Goal: Information Seeking & Learning: Learn about a topic

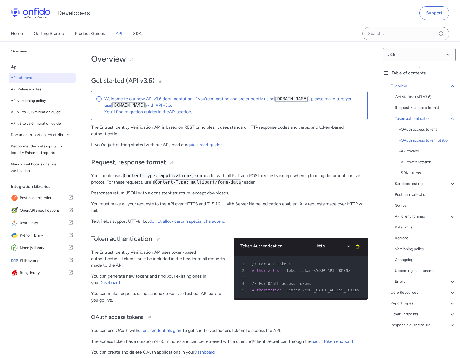
scroll to position [385, 0]
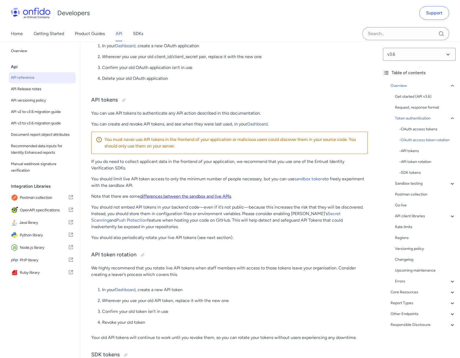
click at [211, 197] on link "differences between the sandbox and live APIs" at bounding box center [185, 196] width 91 height 5
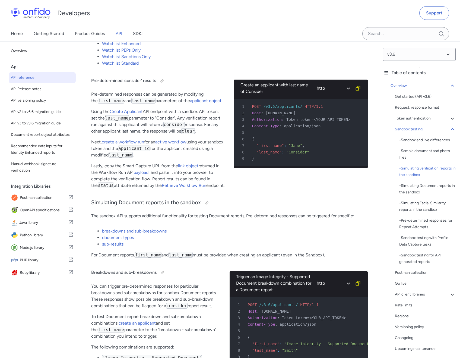
scroll to position [1006, 0]
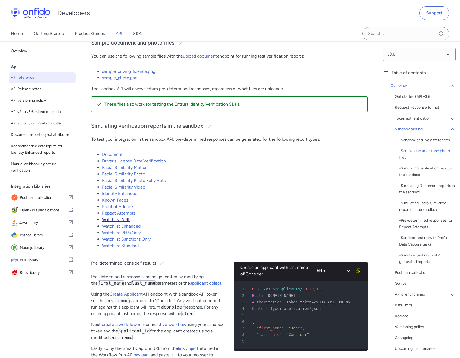
click at [126, 222] on link "Watchlist AML" at bounding box center [116, 219] width 28 height 5
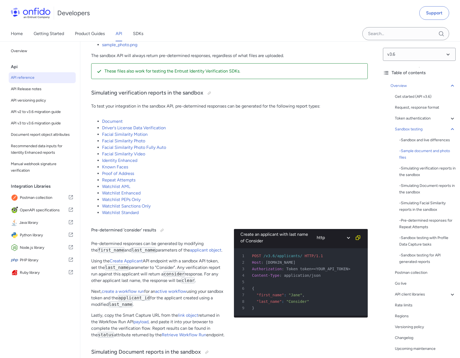
scroll to position [1049, 0]
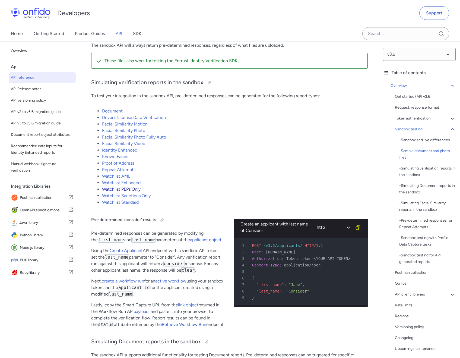
click at [136, 192] on link "Watchlist PEPs Only" at bounding box center [121, 189] width 39 height 5
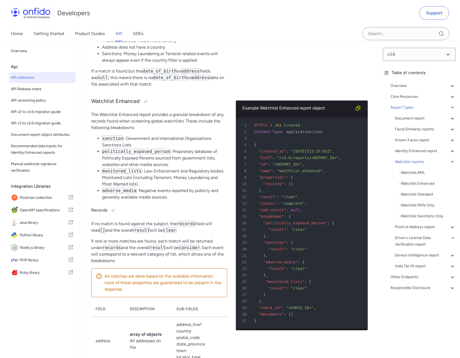
scroll to position [34624, 0]
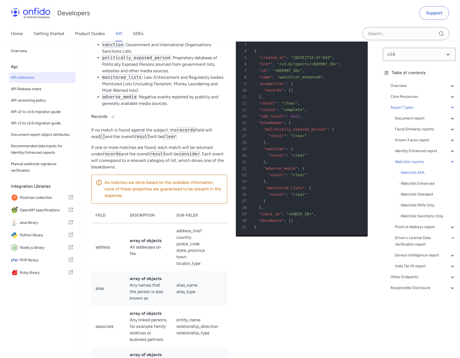
scroll to position [34718, 0]
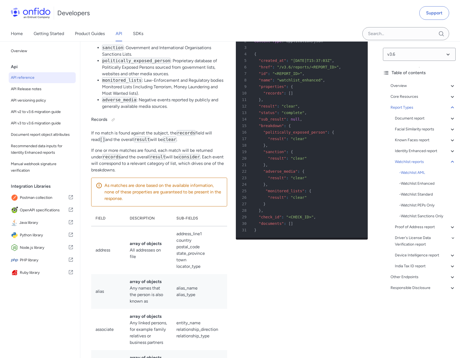
drag, startPoint x: 172, startPoint y: 142, endPoint x: 102, endPoint y: 128, distance: 70.9
